Goal: Transaction & Acquisition: Purchase product/service

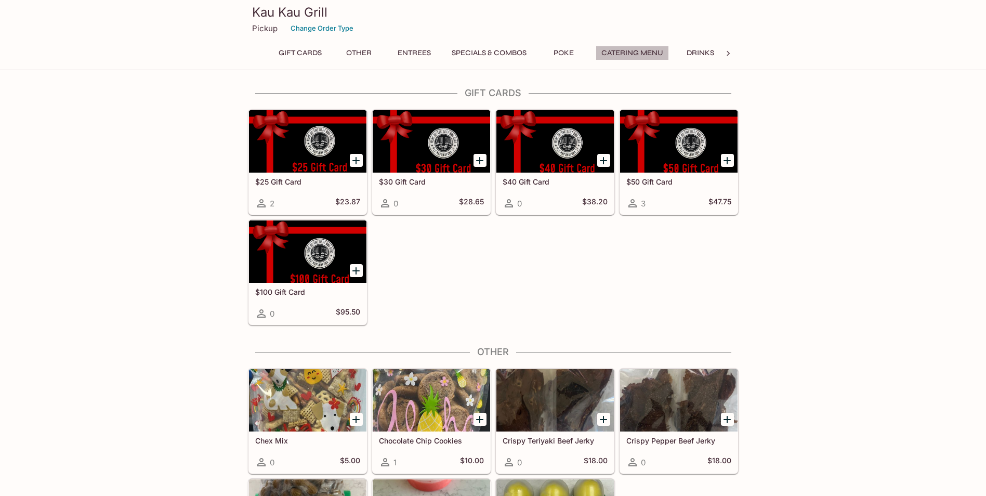
click at [650, 49] on button "Catering Menu" at bounding box center [632, 53] width 73 height 15
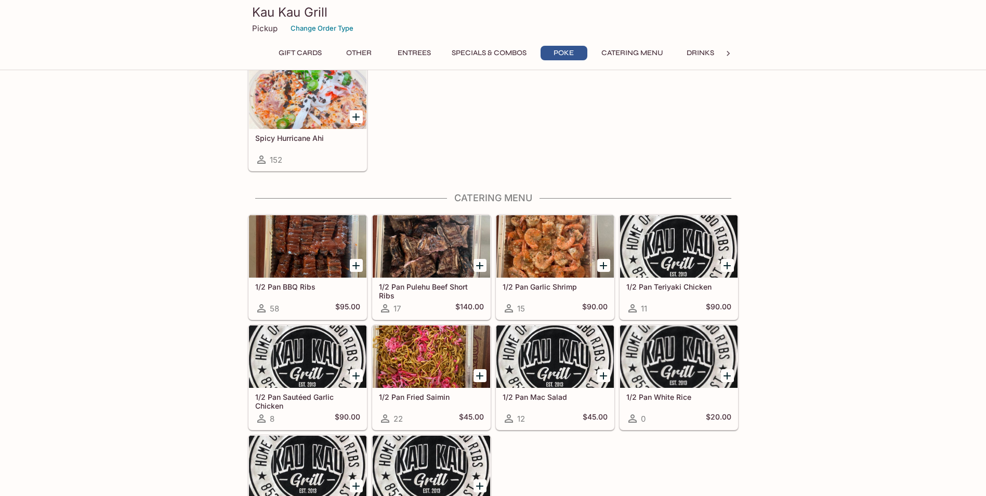
scroll to position [1682, 0]
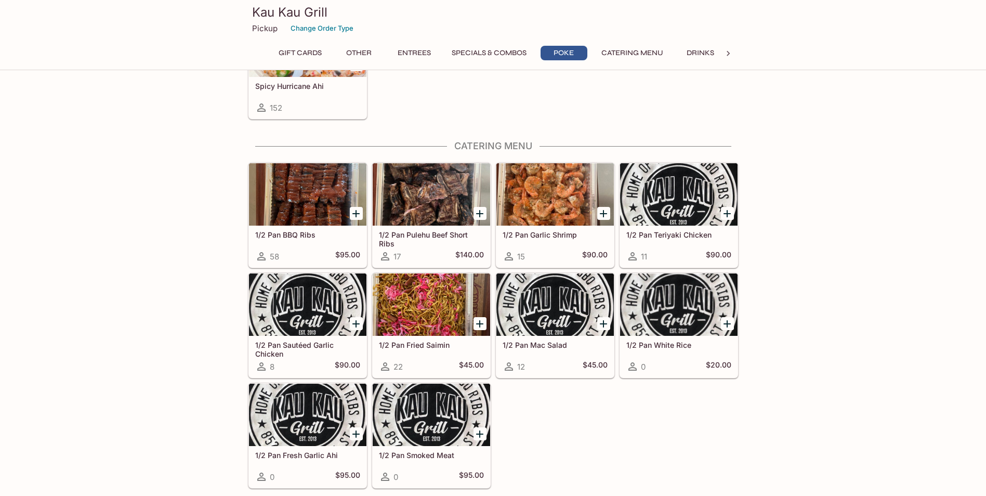
click at [294, 197] on div at bounding box center [307, 194] width 117 height 62
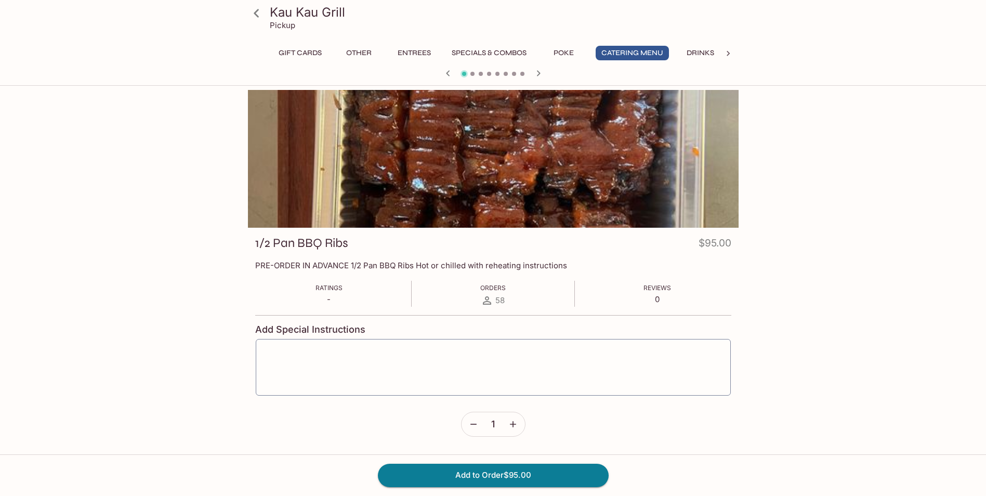
click at [543, 175] on div at bounding box center [493, 159] width 491 height 138
click at [542, 69] on icon "button" at bounding box center [538, 73] width 12 height 12
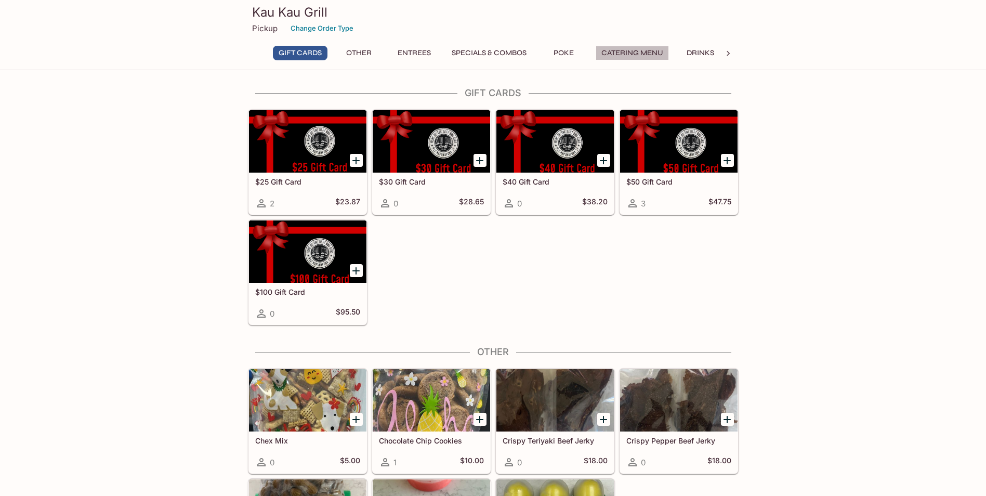
click at [633, 51] on button "Catering Menu" at bounding box center [632, 53] width 73 height 15
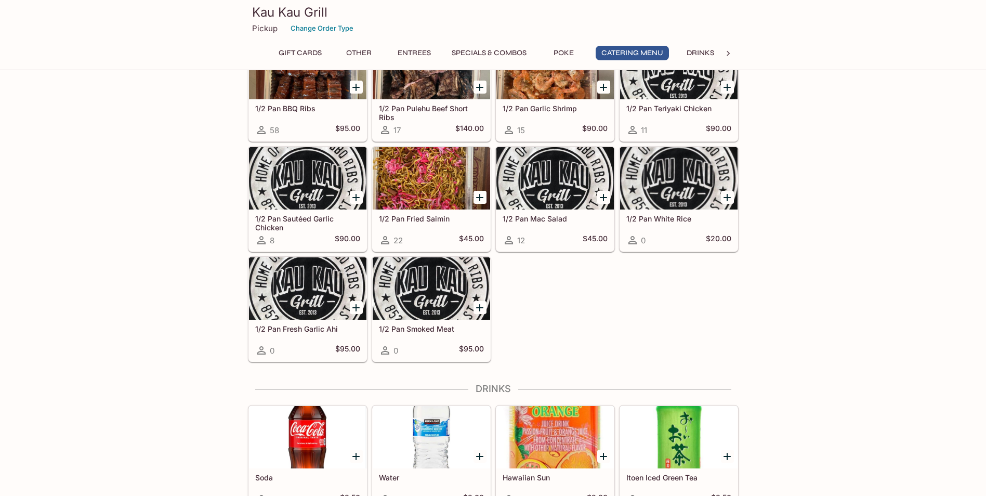
scroll to position [1674, 0]
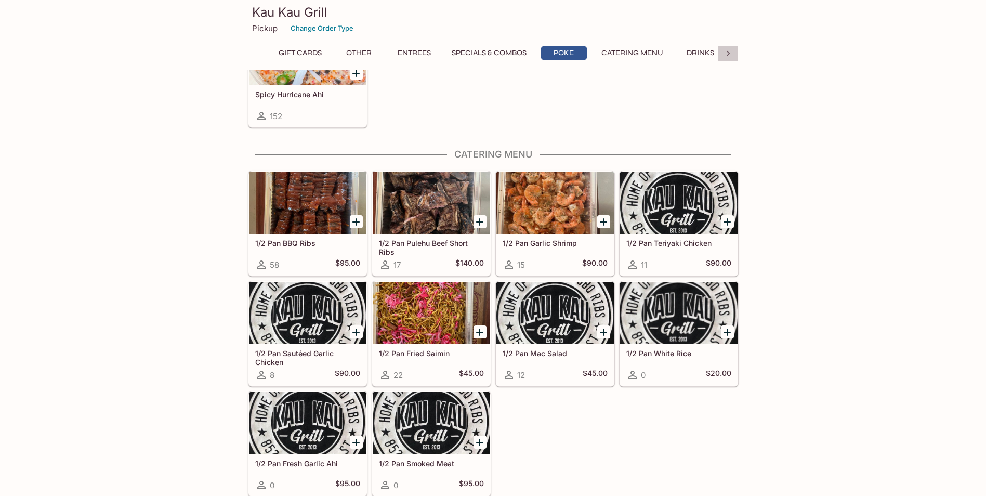
click at [729, 55] on icon at bounding box center [728, 53] width 10 height 10
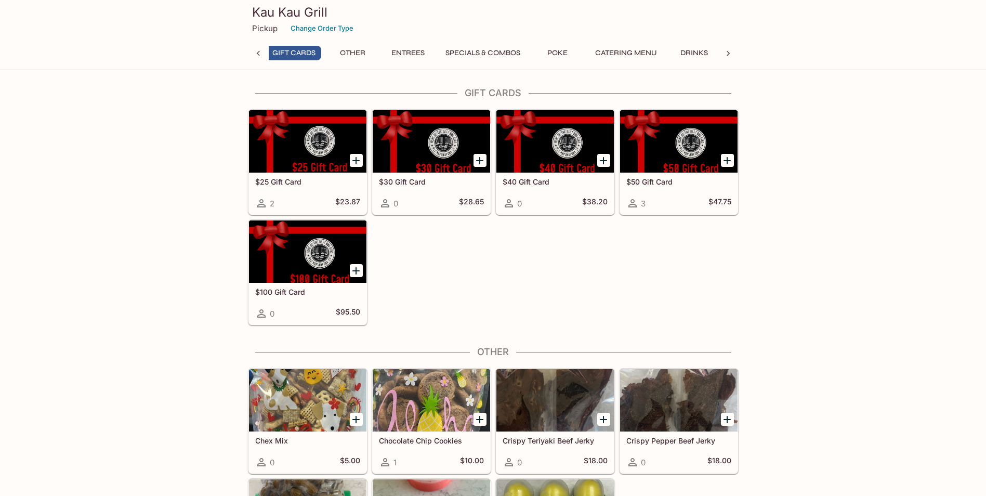
scroll to position [0, 4]
click at [329, 24] on button "Change Order Type" at bounding box center [322, 28] width 72 height 16
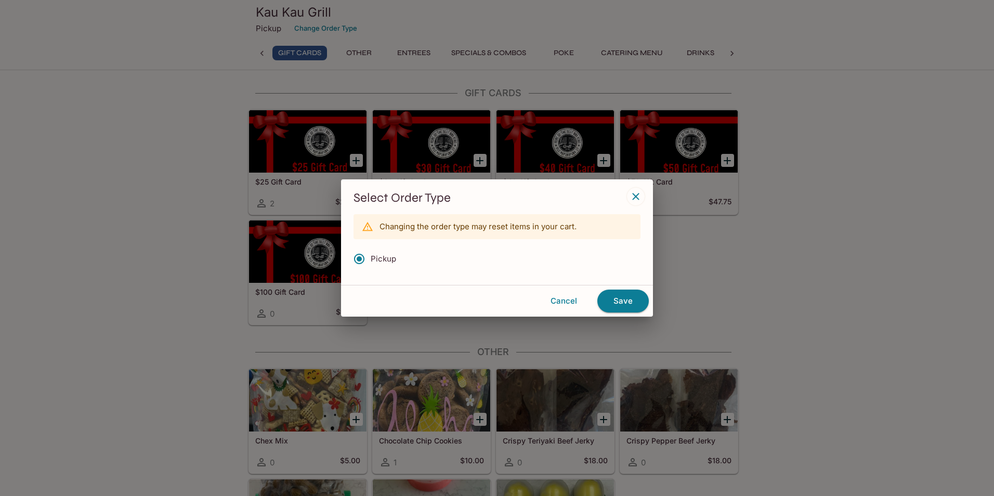
click at [636, 194] on icon "button" at bounding box center [636, 196] width 12 height 12
